Goal: Task Accomplishment & Management: Use online tool/utility

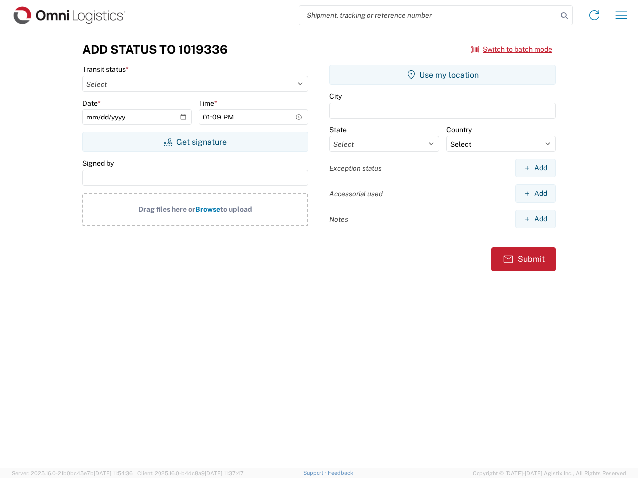
click at [428, 15] on input "search" at bounding box center [428, 15] width 258 height 19
click at [564, 16] on icon at bounding box center [564, 16] width 14 height 14
click at [594, 15] on icon at bounding box center [594, 15] width 16 height 16
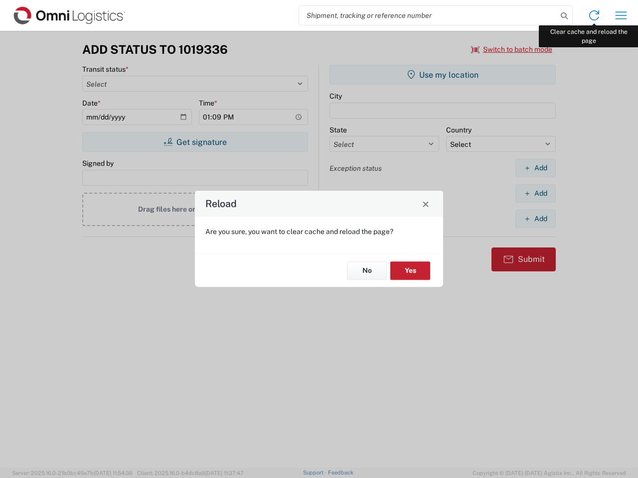
click at [621, 15] on div "Reload Are you sure, you want to clear cache and reload the page? No Yes" at bounding box center [319, 239] width 638 height 478
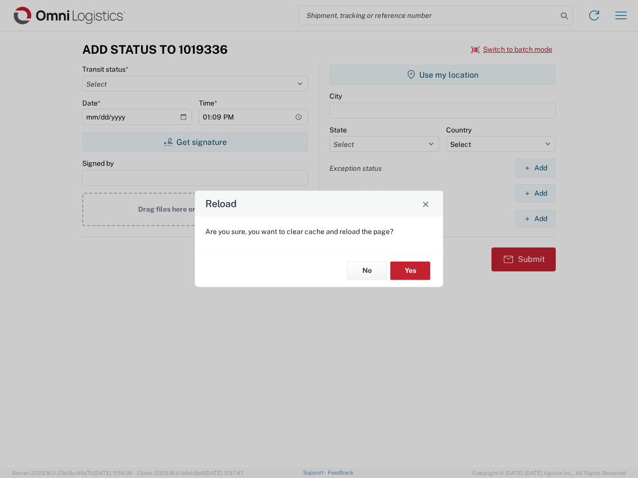
click at [512, 49] on div "Reload Are you sure, you want to clear cache and reload the page? No Yes" at bounding box center [319, 239] width 638 height 478
click at [195, 142] on div "Reload Are you sure, you want to clear cache and reload the page? No Yes" at bounding box center [319, 239] width 638 height 478
click at [442, 75] on div "Reload Are you sure, you want to clear cache and reload the page? No Yes" at bounding box center [319, 239] width 638 height 478
click at [535, 168] on div "Reload Are you sure, you want to clear cache and reload the page? No Yes" at bounding box center [319, 239] width 638 height 478
click at [535, 193] on div "Reload Are you sure, you want to clear cache and reload the page? No Yes" at bounding box center [319, 239] width 638 height 478
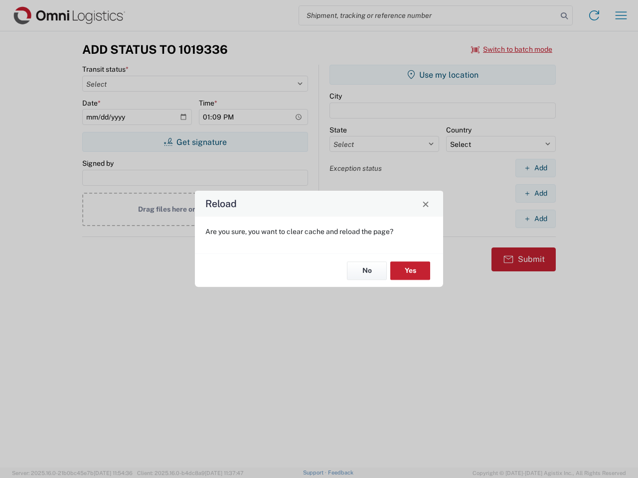
click at [535, 219] on div "Reload Are you sure, you want to clear cache and reload the page? No Yes" at bounding box center [319, 239] width 638 height 478
